Goal: Transaction & Acquisition: Book appointment/travel/reservation

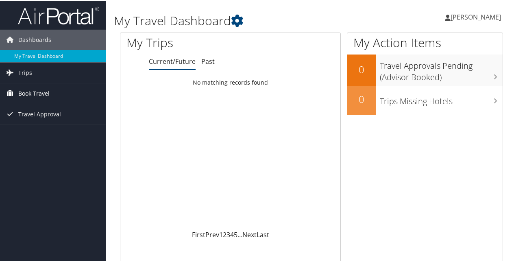
click at [26, 94] on span "Book Travel" at bounding box center [33, 92] width 31 height 20
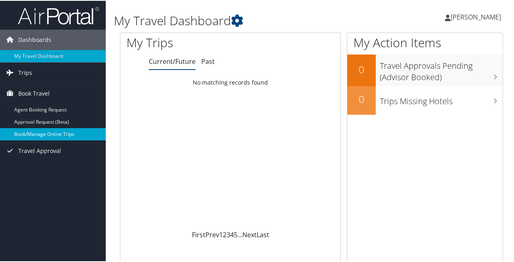
click at [30, 134] on link "Book/Manage Online Trips" at bounding box center [53, 133] width 106 height 12
